Goal: Information Seeking & Learning: Find contact information

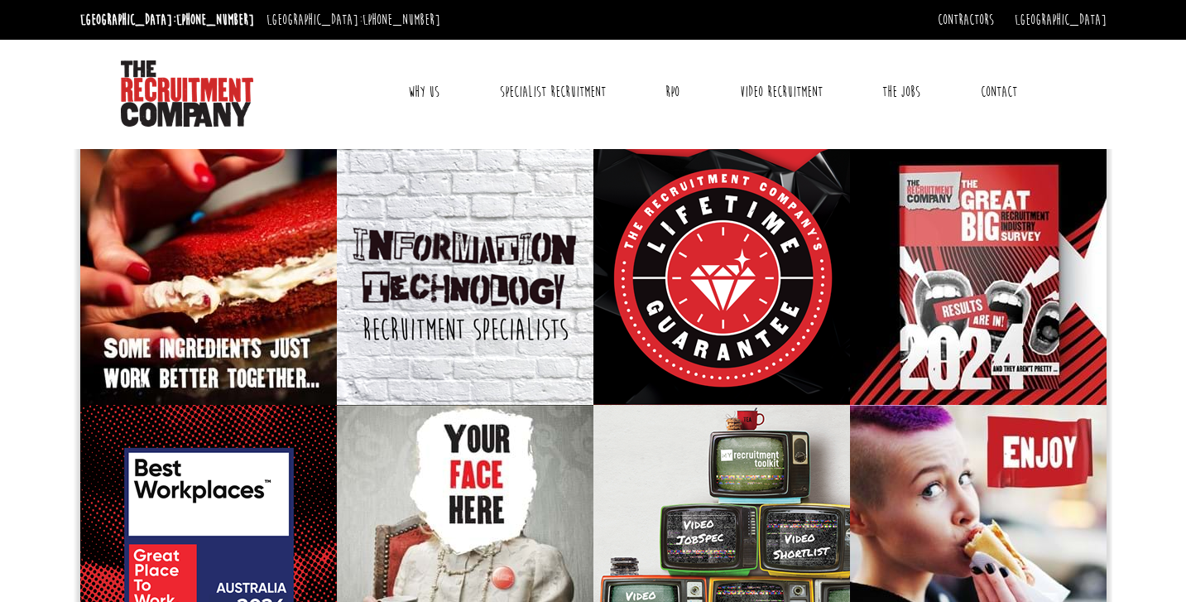
click at [1002, 94] on link "Contact" at bounding box center [998, 91] width 61 height 41
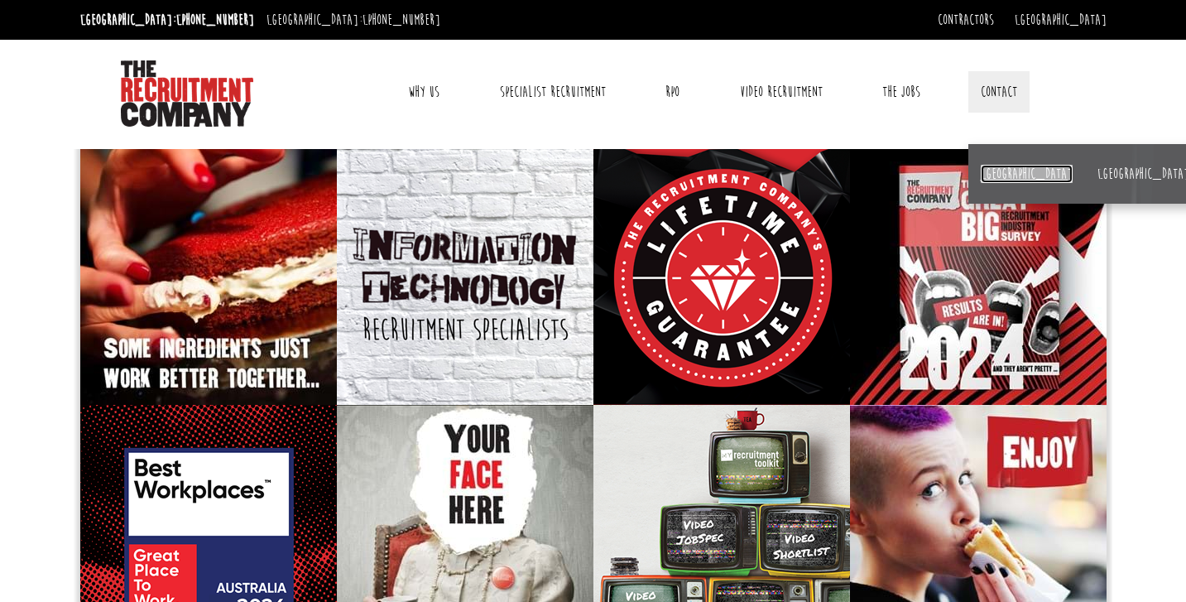
click at [993, 178] on link "[GEOGRAPHIC_DATA]" at bounding box center [1027, 174] width 92 height 18
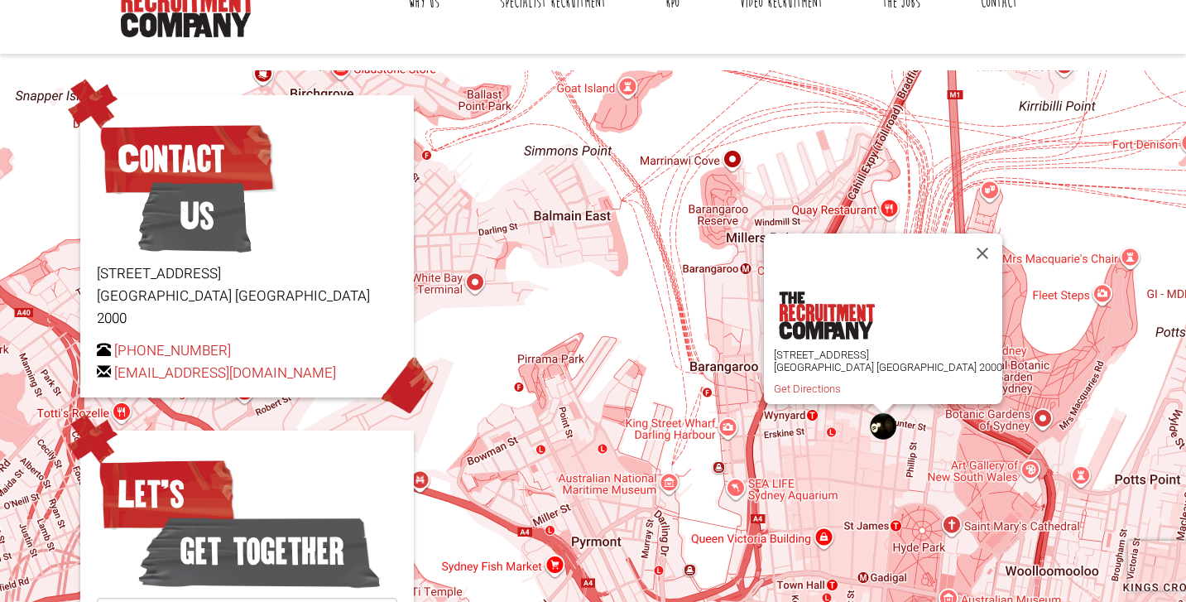
scroll to position [91, 0]
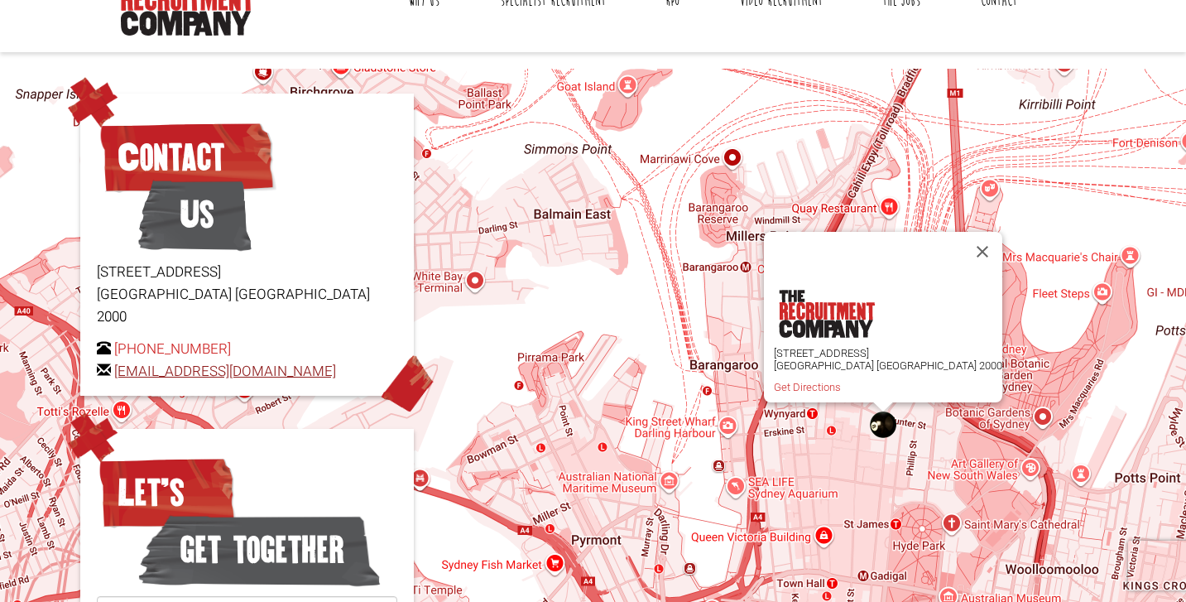
drag, startPoint x: 354, startPoint y: 346, endPoint x: 113, endPoint y: 351, distance: 240.9
click at [113, 351] on p "+61 2 8346 6700 hello@therecruitmentcompany.com" at bounding box center [247, 360] width 300 height 45
copy link "[EMAIL_ADDRESS][DOMAIN_NAME]"
